Goal: Find specific page/section: Find specific page/section

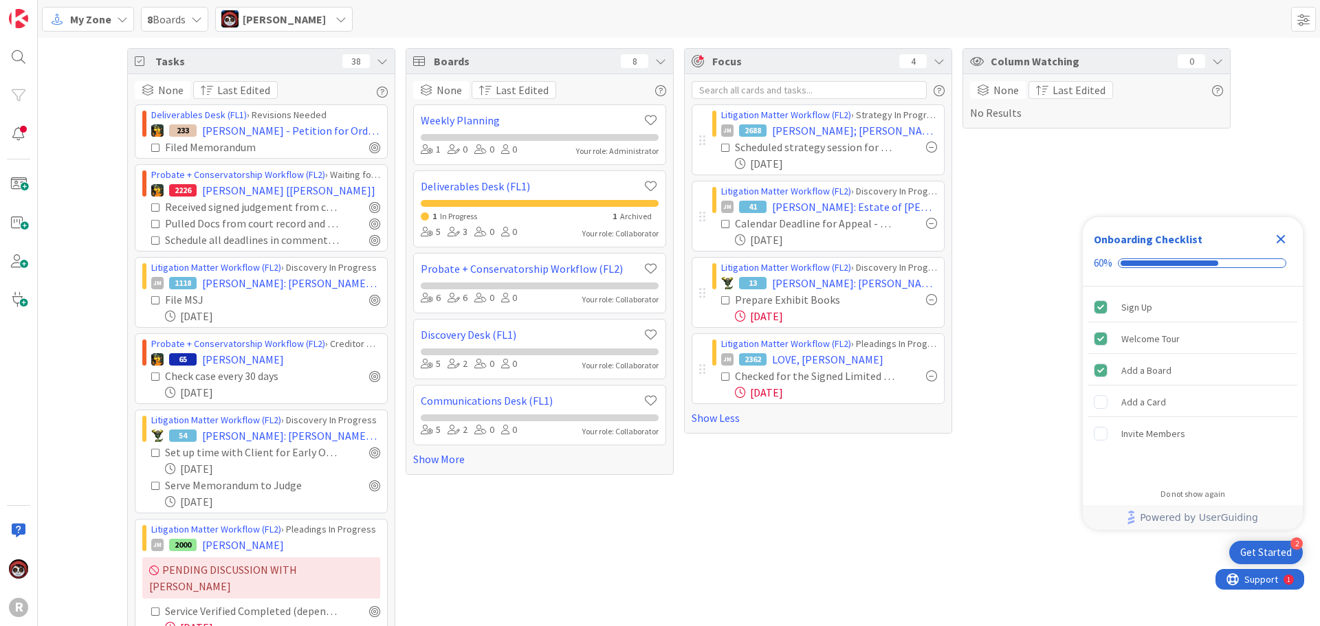
scroll to position [1014, 0]
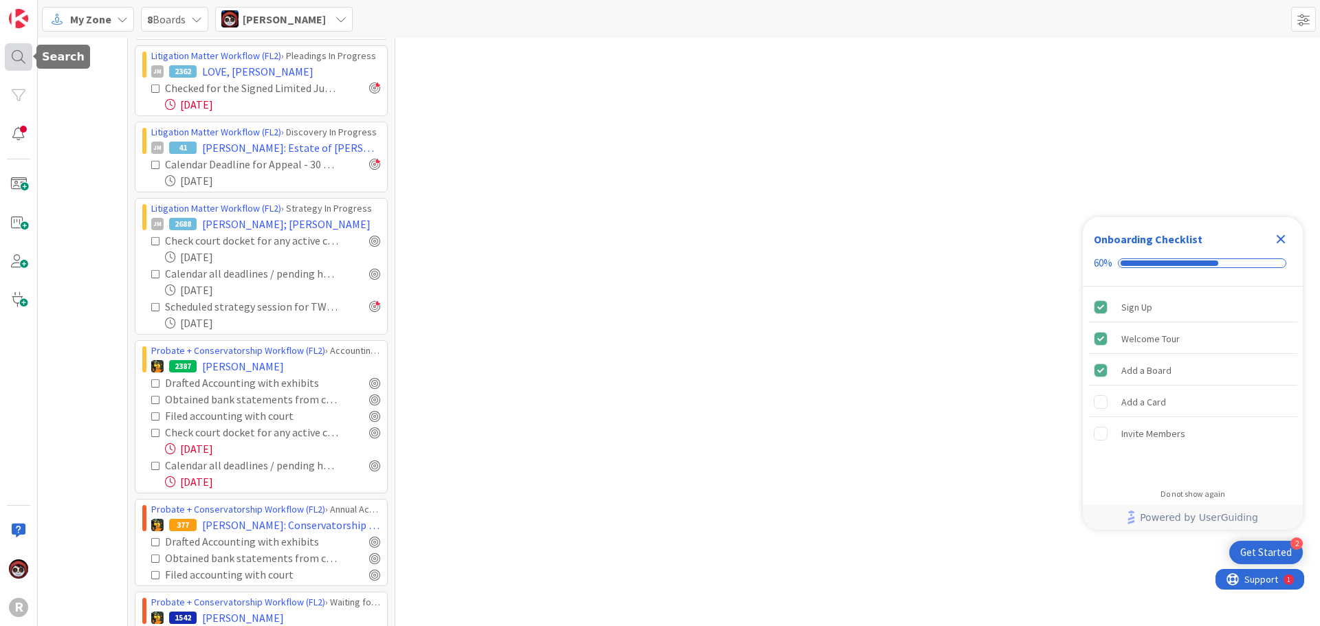
click at [19, 58] on div at bounding box center [18, 56] width 27 height 27
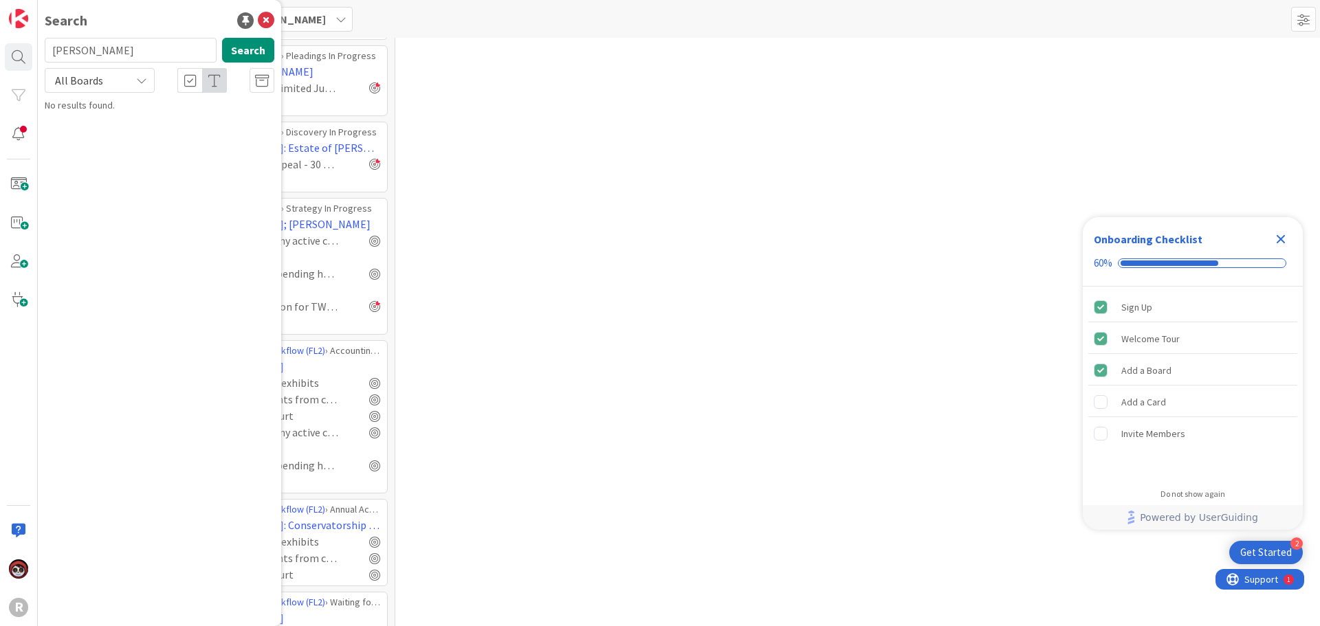
drag, startPoint x: 117, startPoint y: 52, endPoint x: 0, endPoint y: 53, distance: 116.9
click at [0, 53] on div "R Search [PERSON_NAME] Search All Boards No results found." at bounding box center [19, 313] width 38 height 626
type input "[PERSON_NAME]"
click at [213, 111] on div "Litigation Matter Workflow (FL2) › MSJ In Progress" at bounding box center [169, 108] width 210 height 12
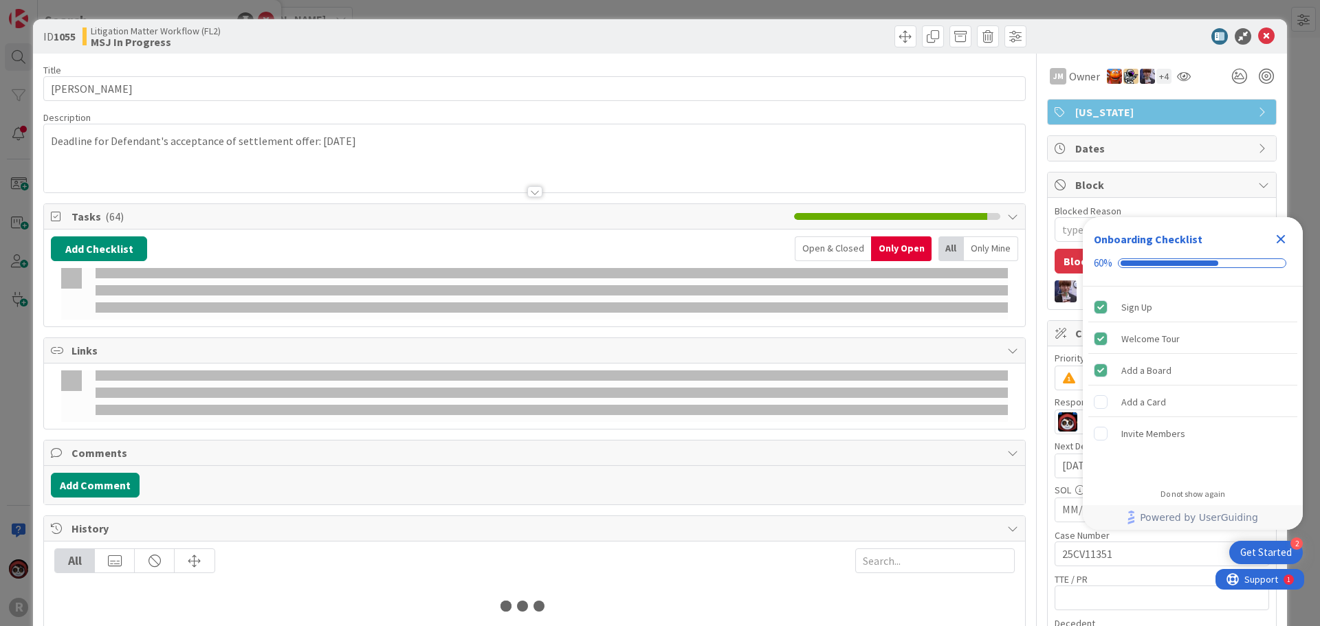
type textarea "x"
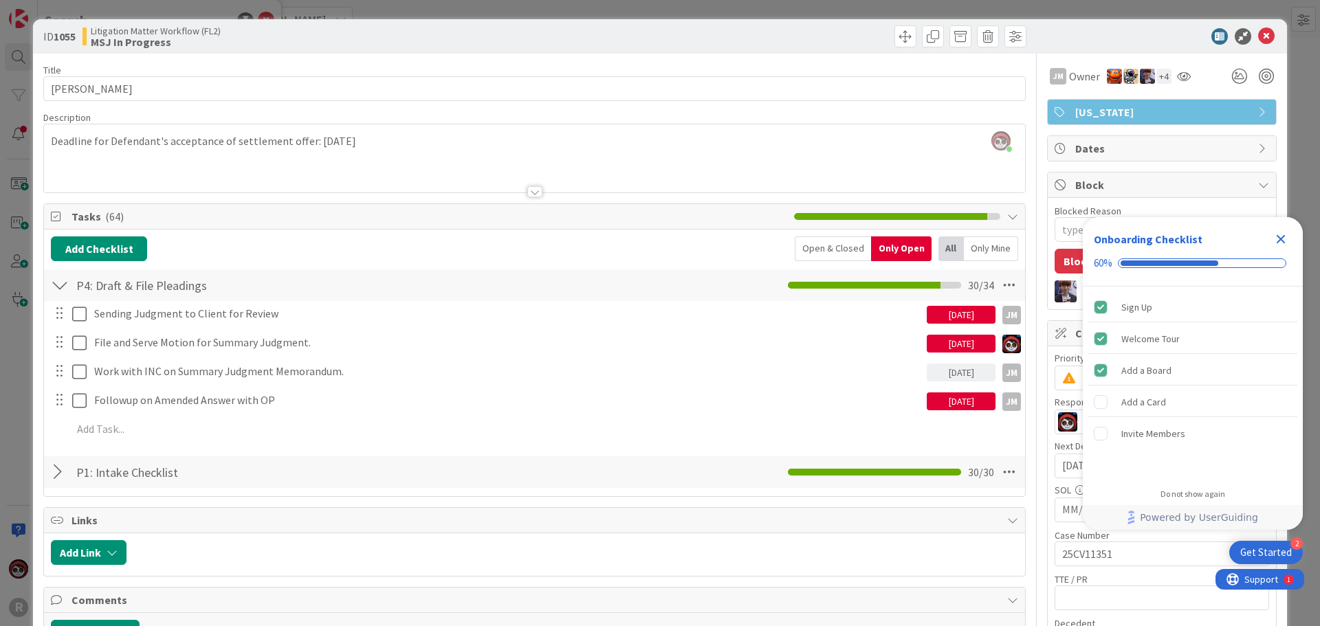
click at [815, 250] on div "Open & Closed" at bounding box center [833, 248] width 76 height 25
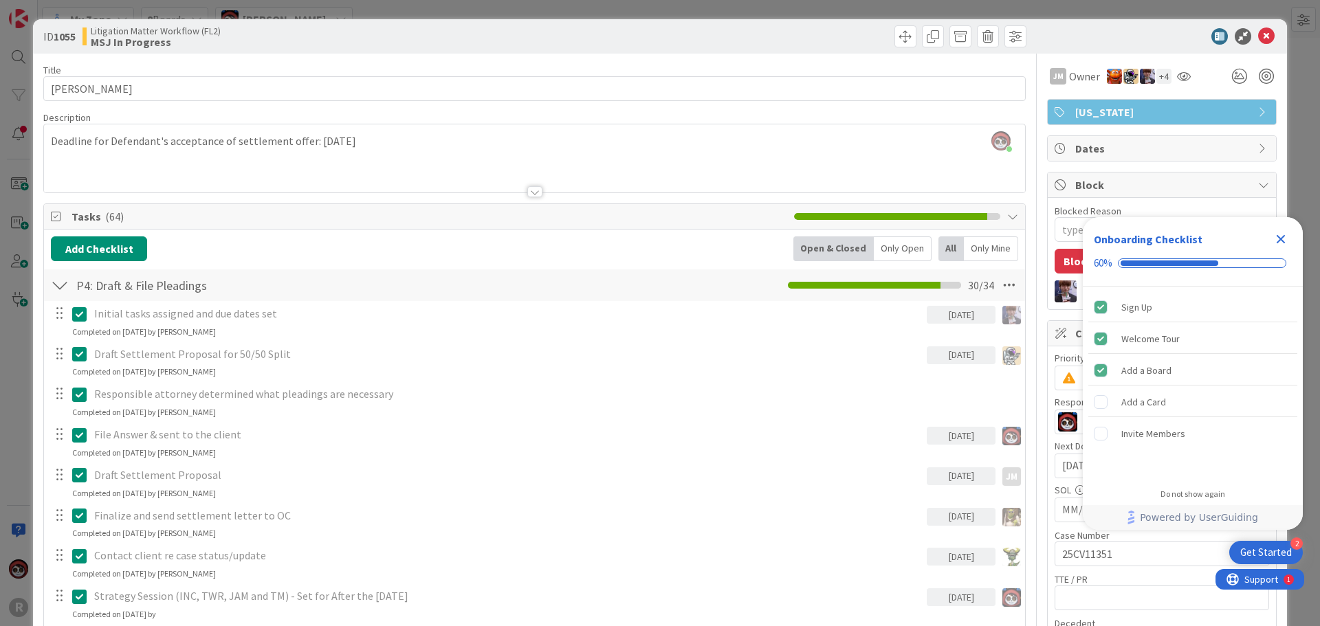
click at [893, 243] on div "Only Open" at bounding box center [903, 248] width 58 height 25
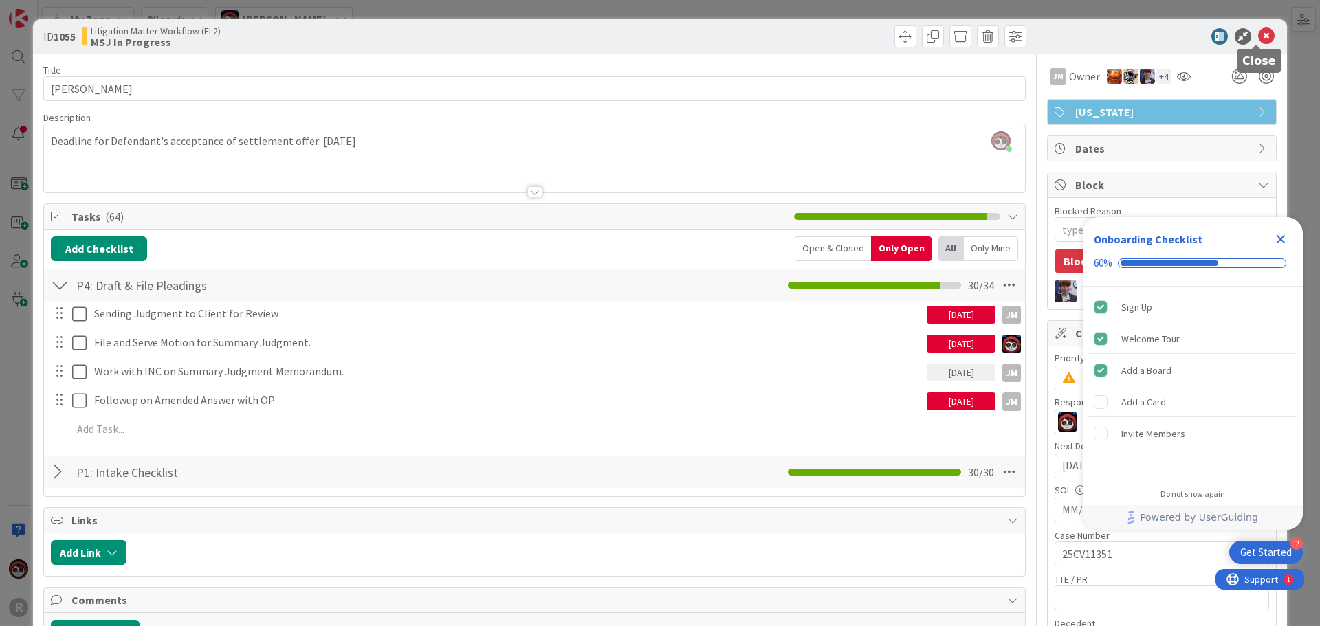
click at [1258, 41] on icon at bounding box center [1266, 36] width 16 height 16
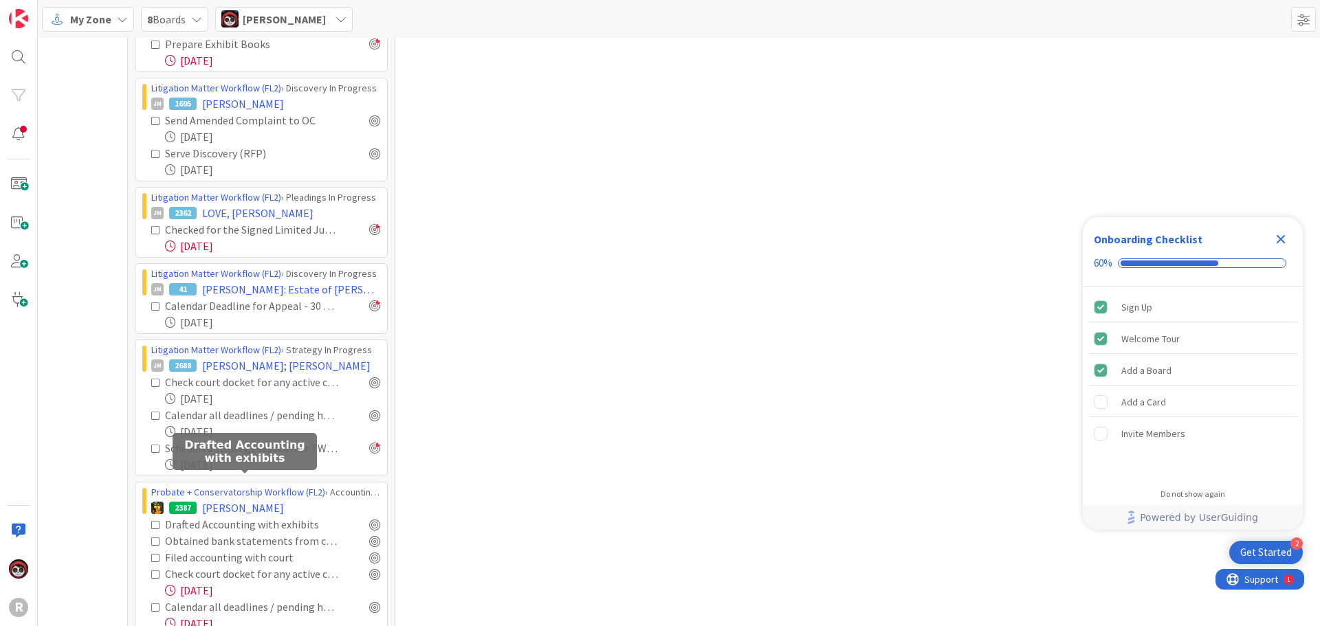
scroll to position [843, 0]
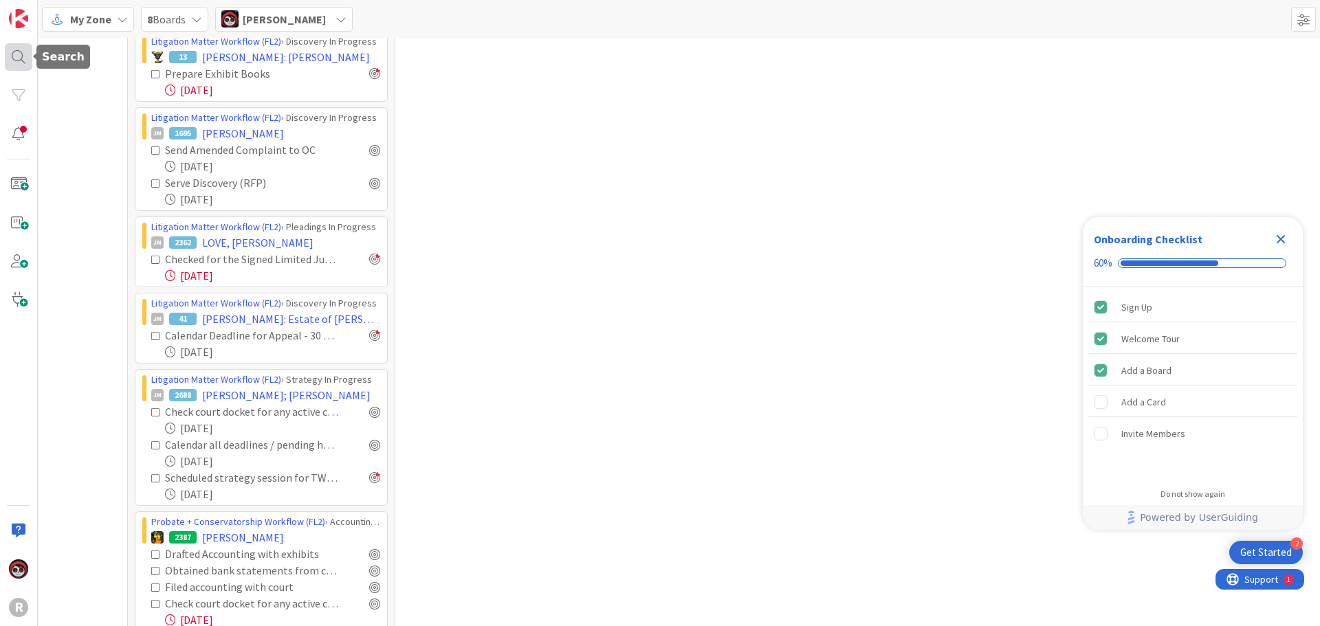
click at [23, 53] on div at bounding box center [18, 56] width 27 height 27
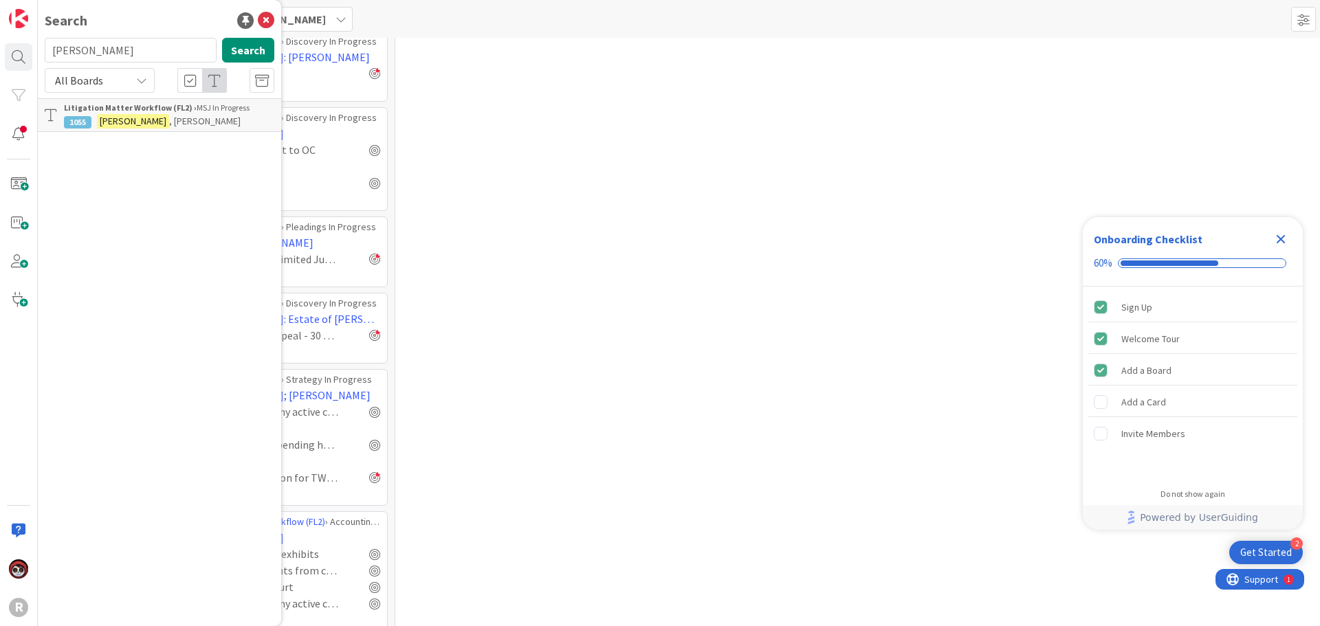
drag, startPoint x: 125, startPoint y: 45, endPoint x: 0, endPoint y: 62, distance: 126.2
click at [0, 62] on div "R Search [PERSON_NAME] Search All Boards Litigation Matter Workflow (FL2) › MSJ…" at bounding box center [19, 313] width 38 height 626
type input "dunsire"
click at [153, 115] on div "Probate + Conservatorship Workflow (FL2) › Draft & File Peitition" at bounding box center [169, 114] width 210 height 25
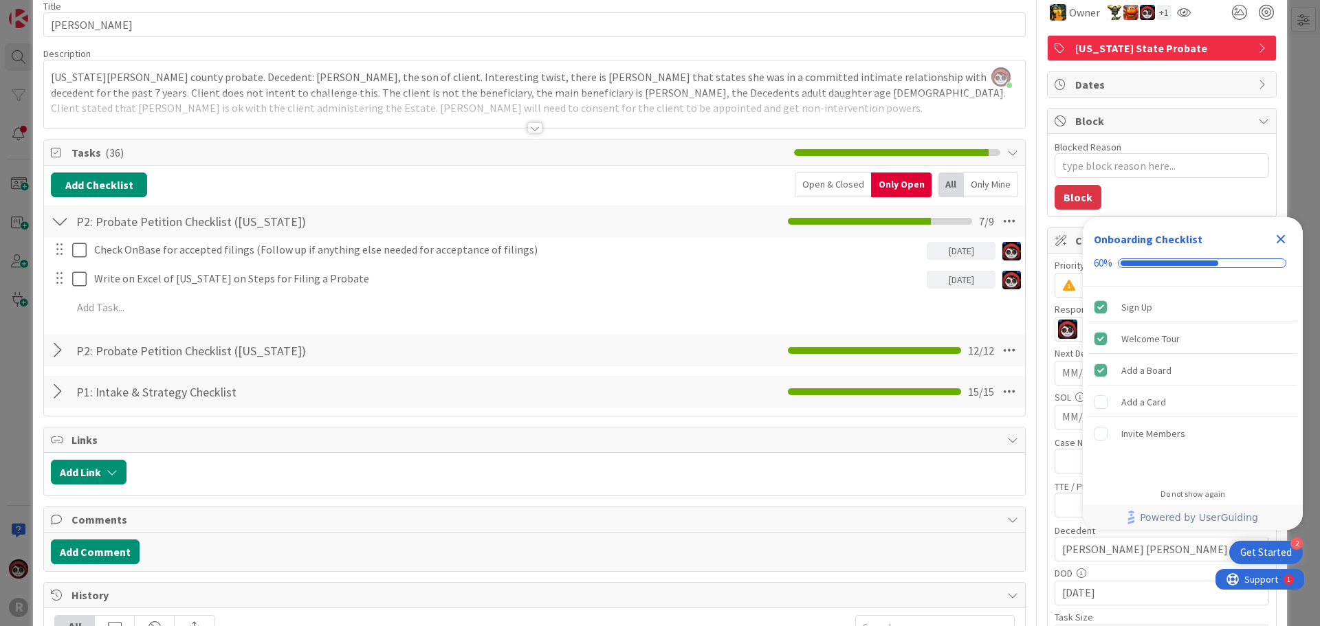
scroll to position [137, 0]
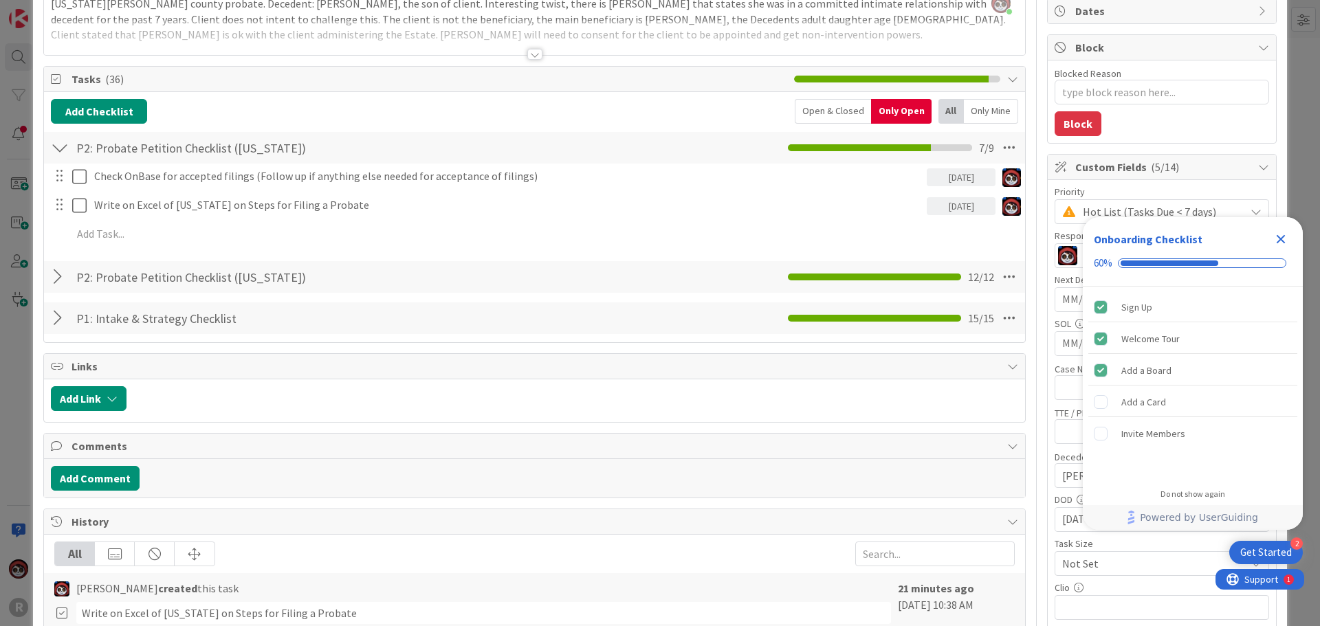
click at [56, 278] on div at bounding box center [60, 277] width 18 height 25
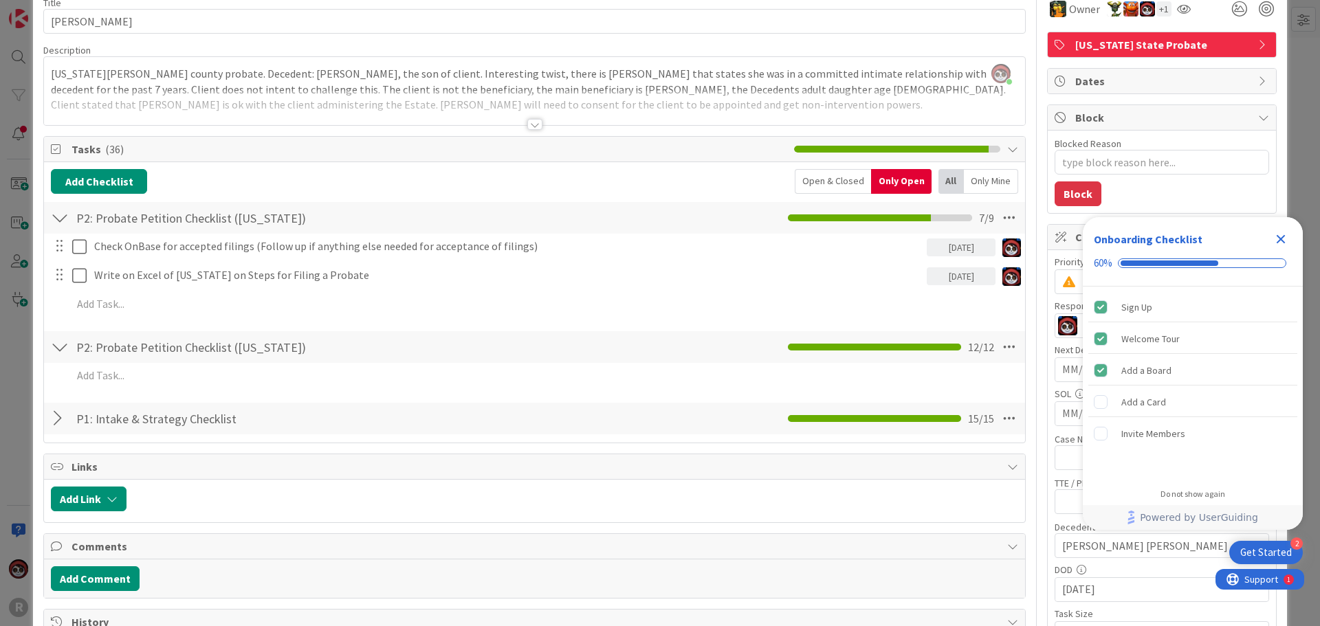
scroll to position [0, 0]
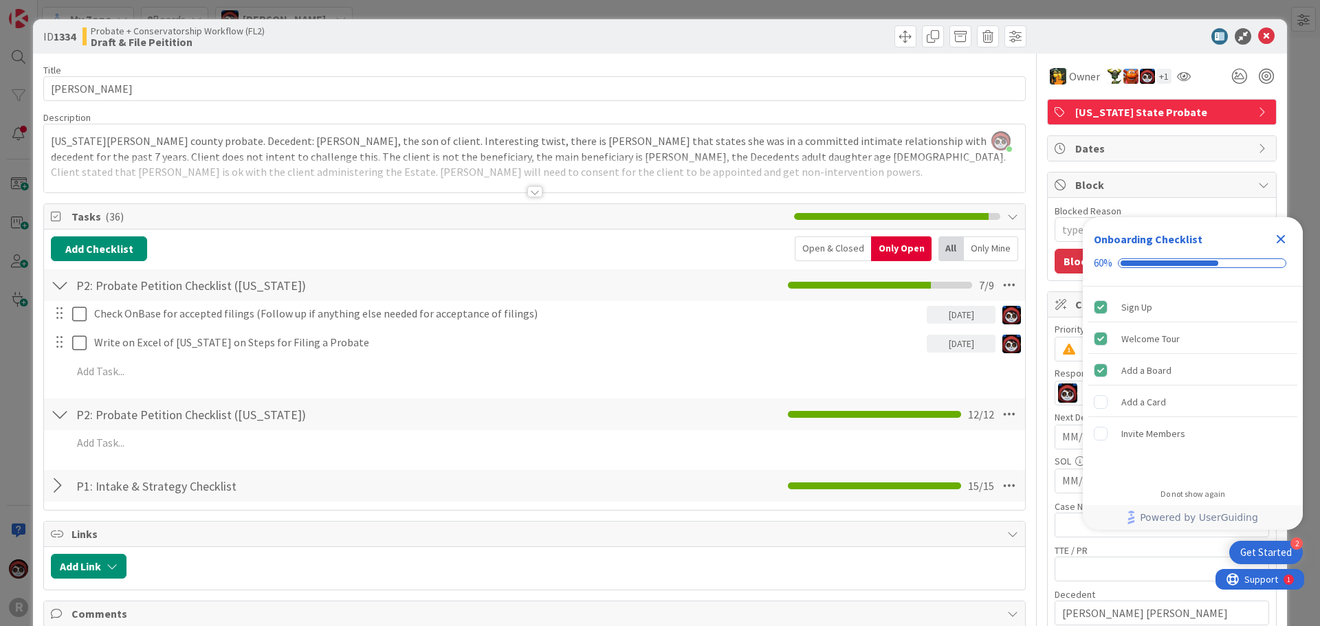
click at [533, 190] on div at bounding box center [534, 191] width 15 height 11
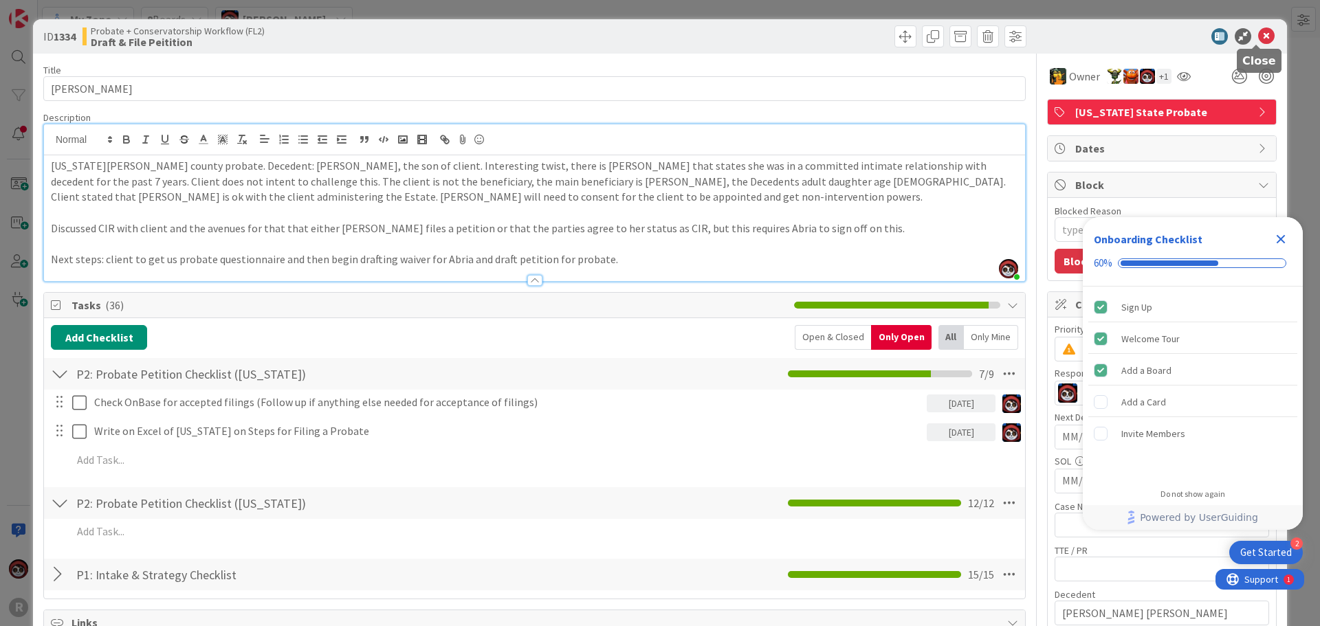
click at [1258, 38] on icon at bounding box center [1266, 36] width 16 height 16
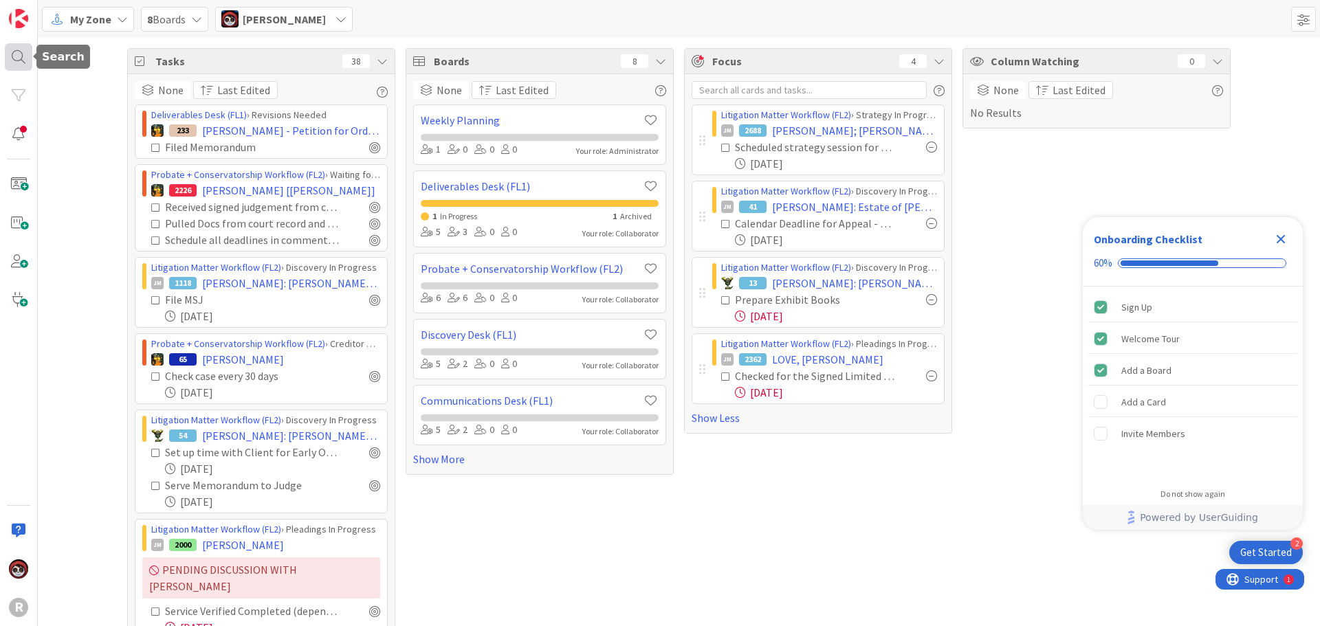
click at [25, 49] on div at bounding box center [18, 56] width 27 height 27
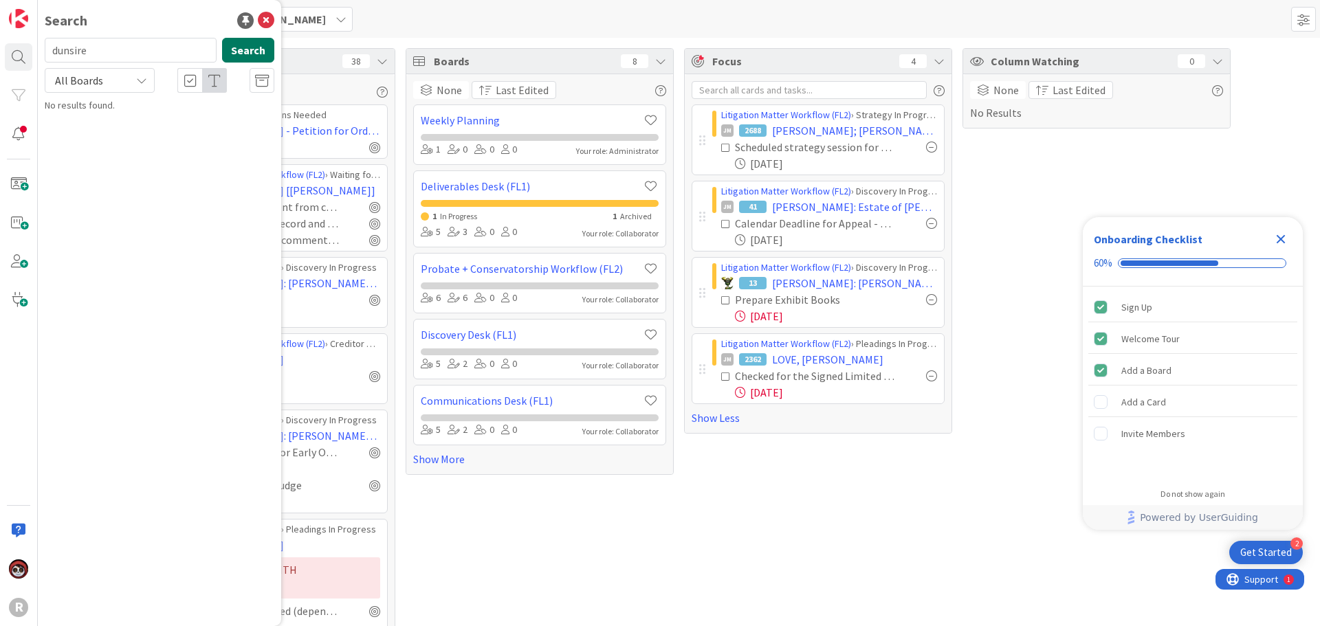
click at [251, 47] on button "Search" at bounding box center [248, 50] width 52 height 25
click at [135, 129] on mark "DUNSIRE" at bounding box center [117, 133] width 40 height 14
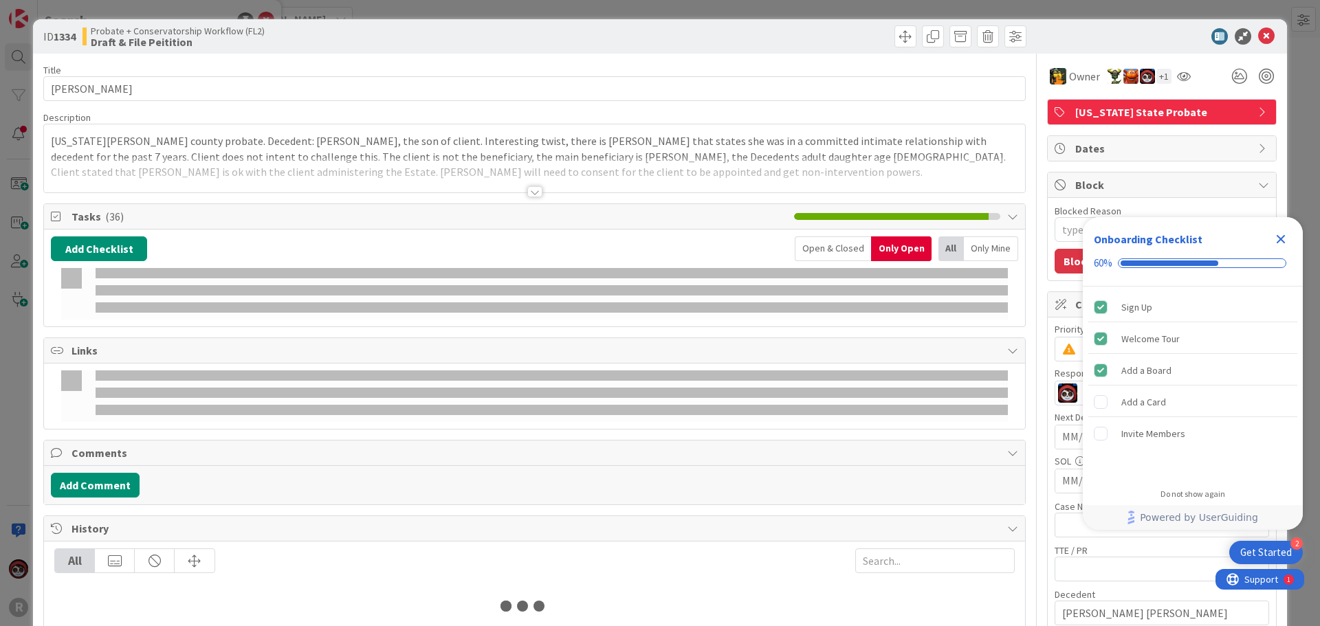
type textarea "x"
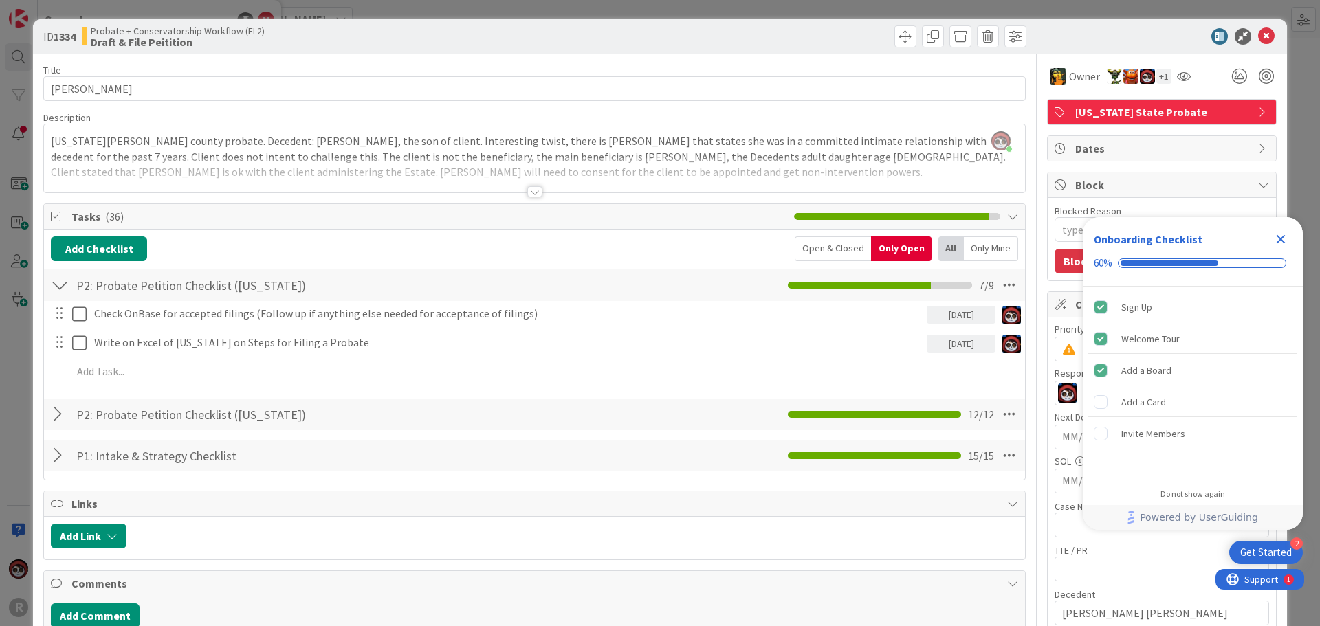
click at [809, 253] on div "Open & Closed" at bounding box center [833, 248] width 76 height 25
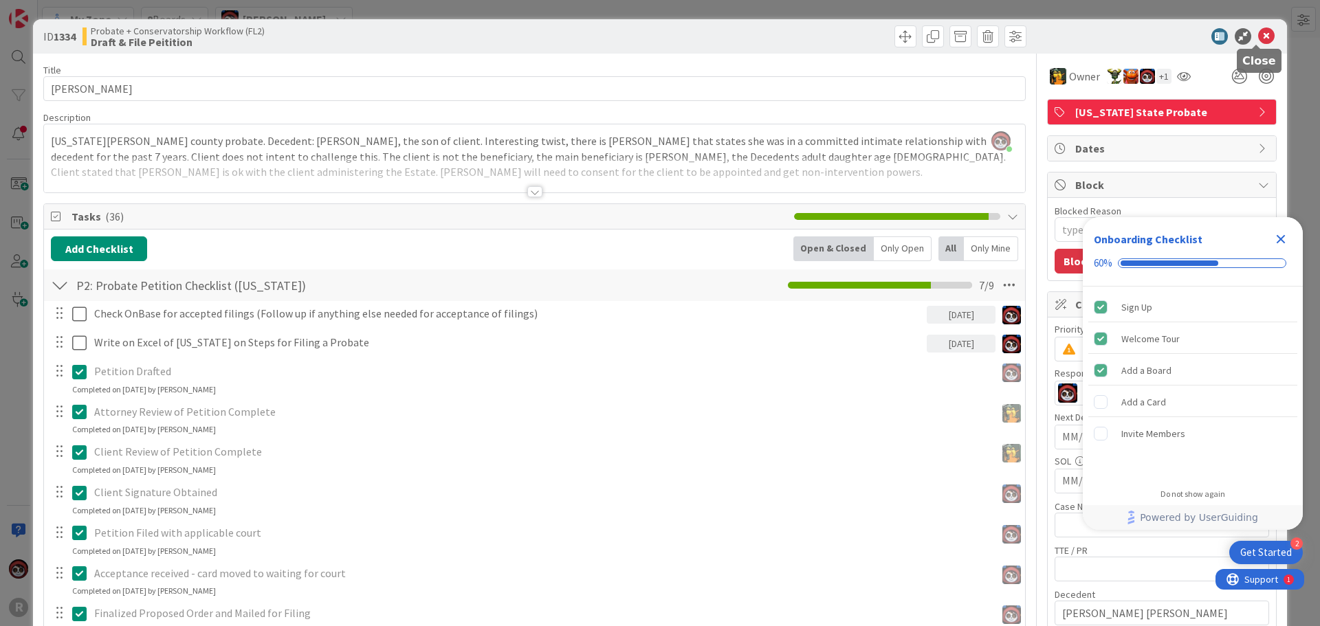
click at [1258, 36] on icon at bounding box center [1266, 36] width 16 height 16
